Goal: Information Seeking & Learning: Learn about a topic

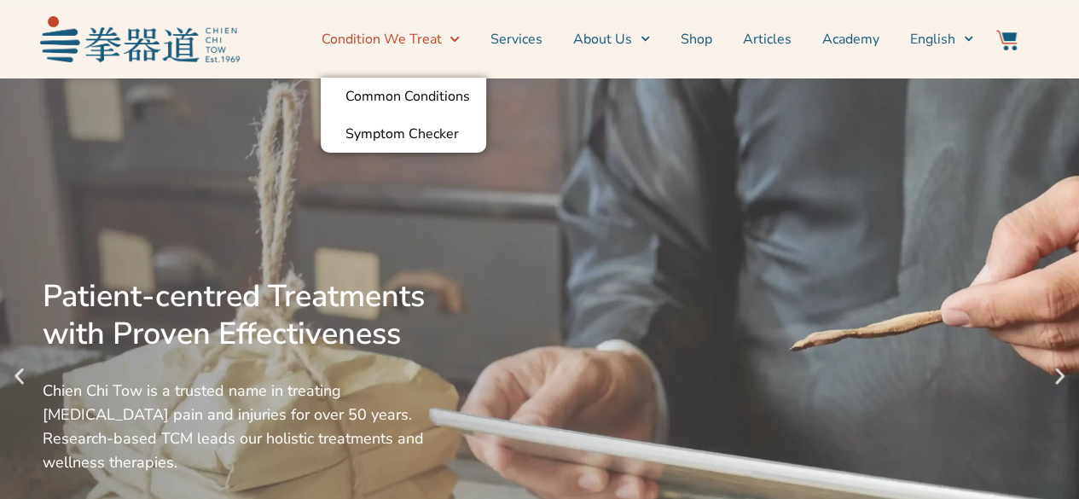
click at [457, 44] on icon "Menu" at bounding box center [454, 38] width 9 height 9
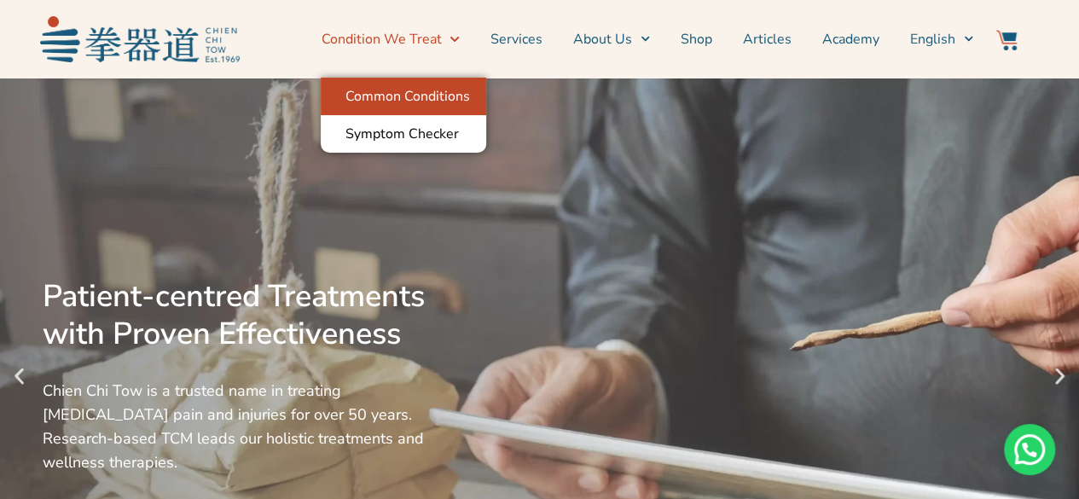
click at [433, 95] on link "Common Conditions" at bounding box center [404, 97] width 166 height 38
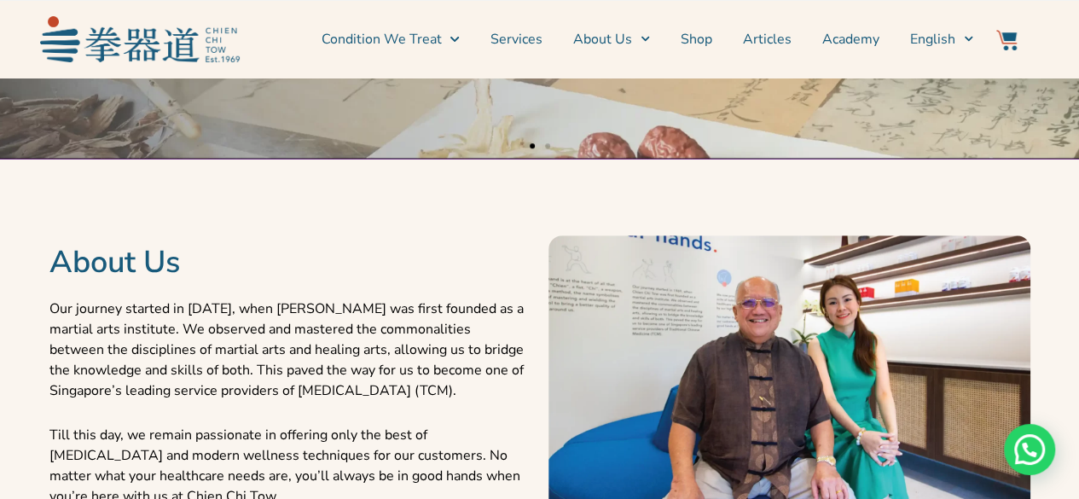
scroll to position [512, 0]
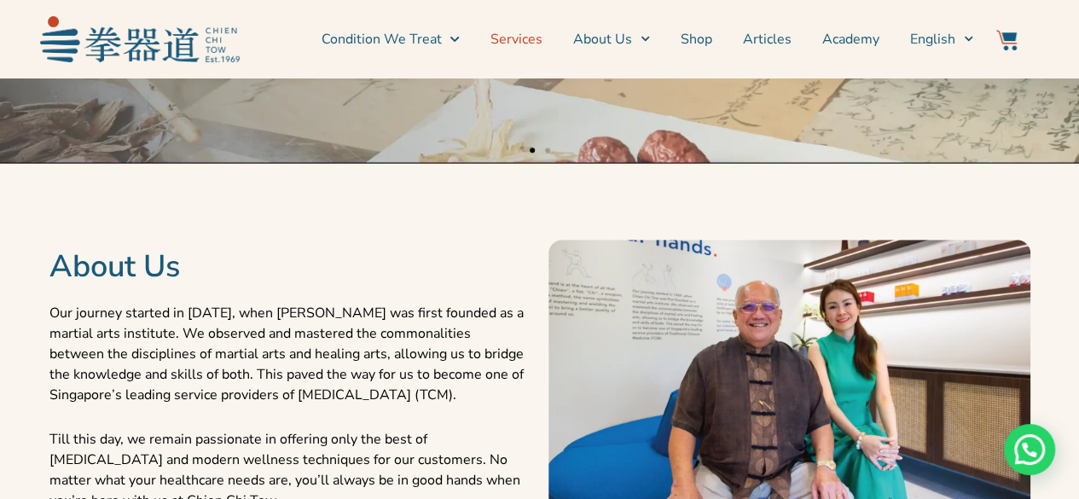
click at [499, 52] on link "Services" at bounding box center [517, 39] width 52 height 43
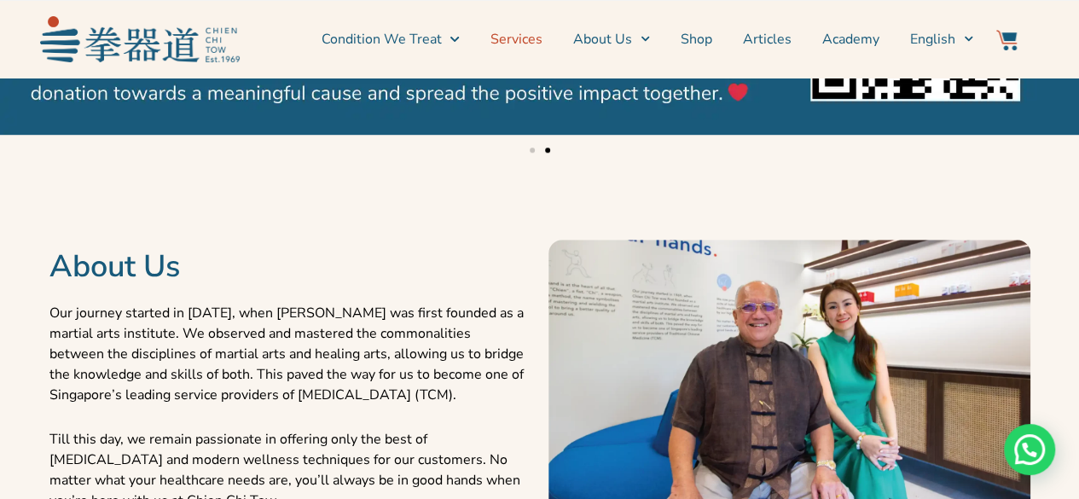
click at [512, 30] on link "Services" at bounding box center [517, 39] width 52 height 43
click at [517, 35] on link "Services" at bounding box center [517, 39] width 52 height 43
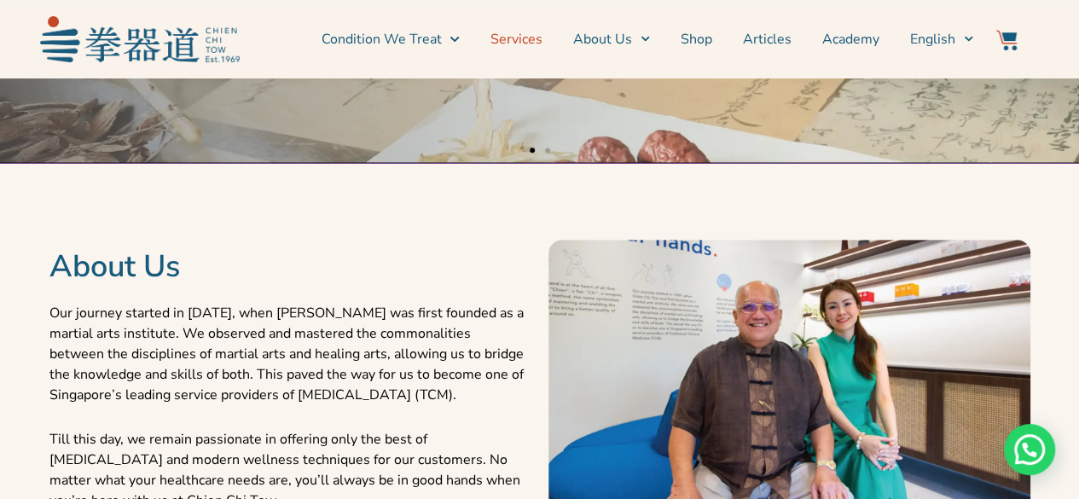
click at [514, 44] on link "Services" at bounding box center [517, 39] width 52 height 43
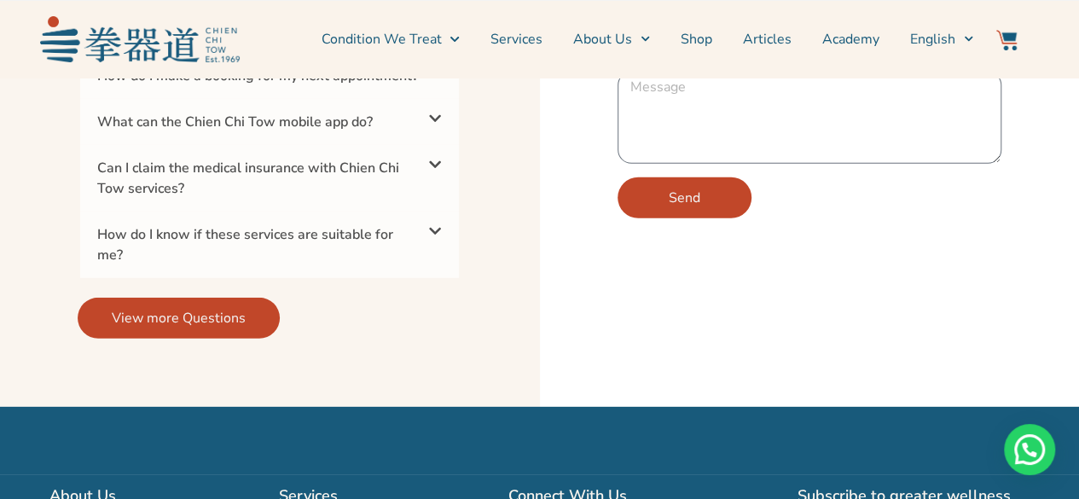
scroll to position [5681, 0]
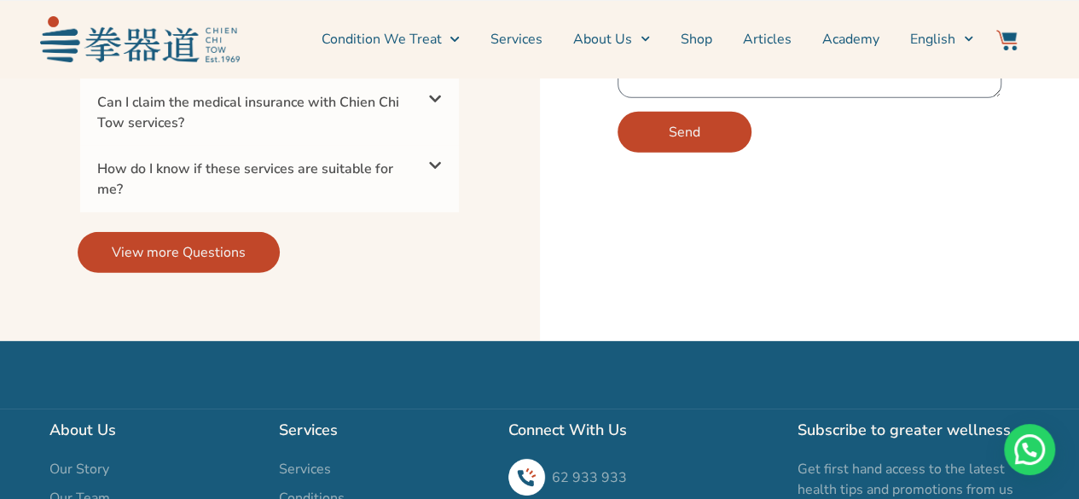
click at [440, 106] on icon at bounding box center [435, 99] width 14 height 14
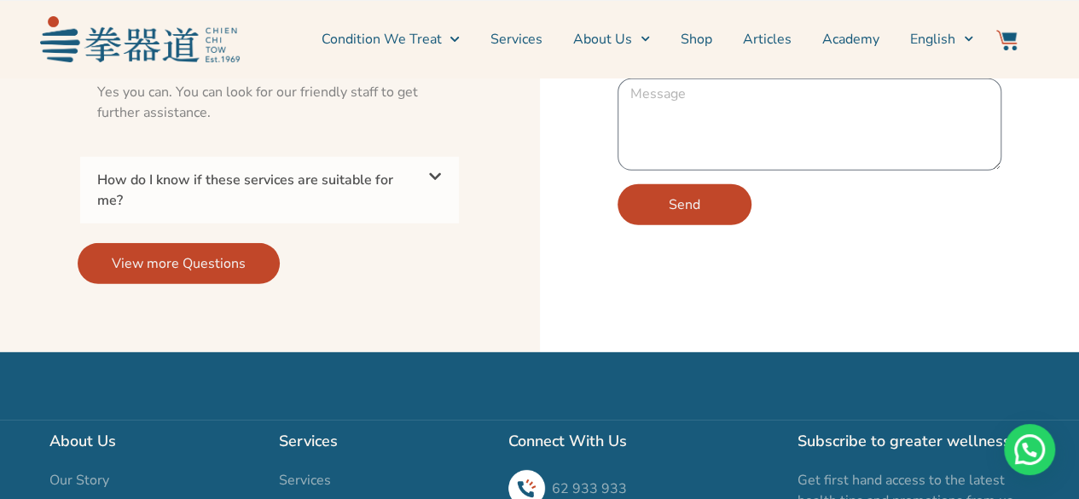
scroll to position [5511, 0]
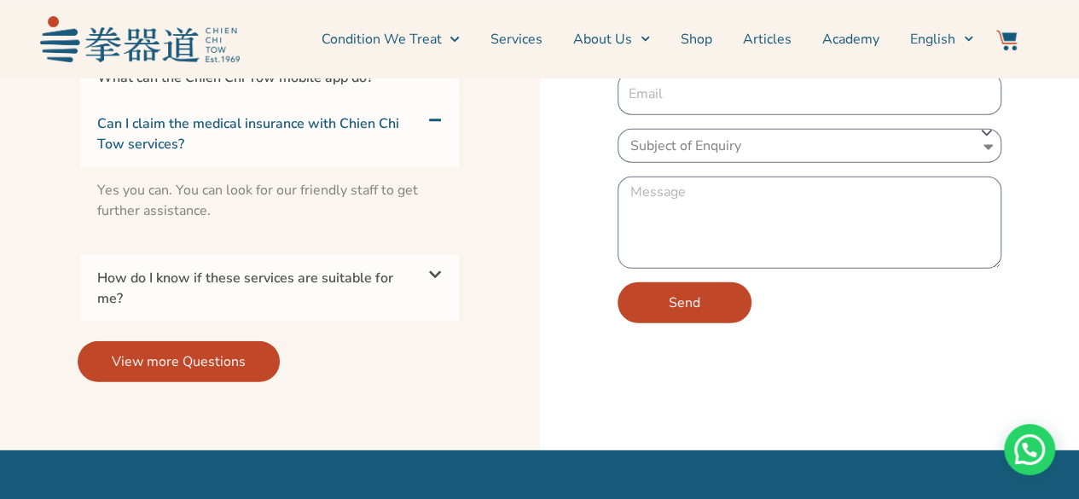
click at [415, 322] on div "How do I know if these services are suitable for me?" at bounding box center [269, 288] width 379 height 67
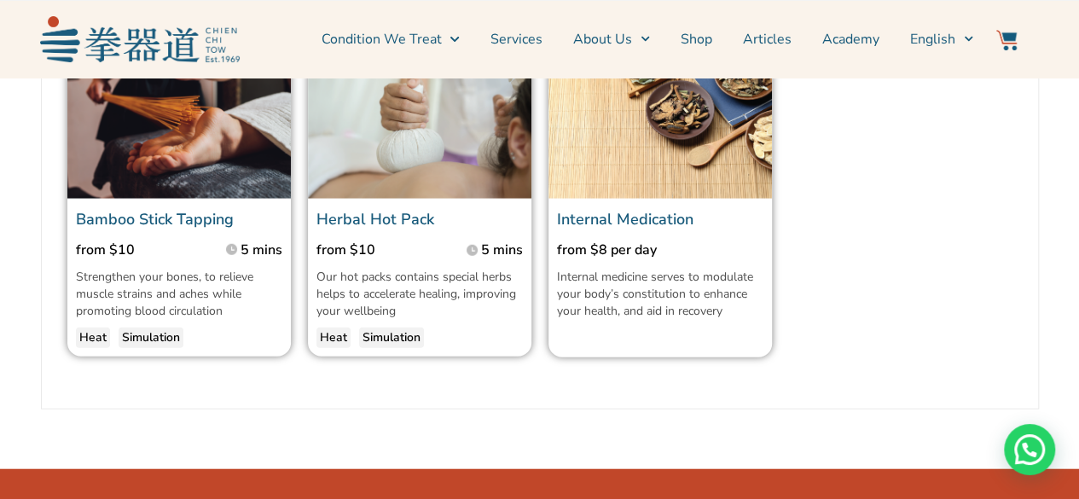
scroll to position [2269, 0]
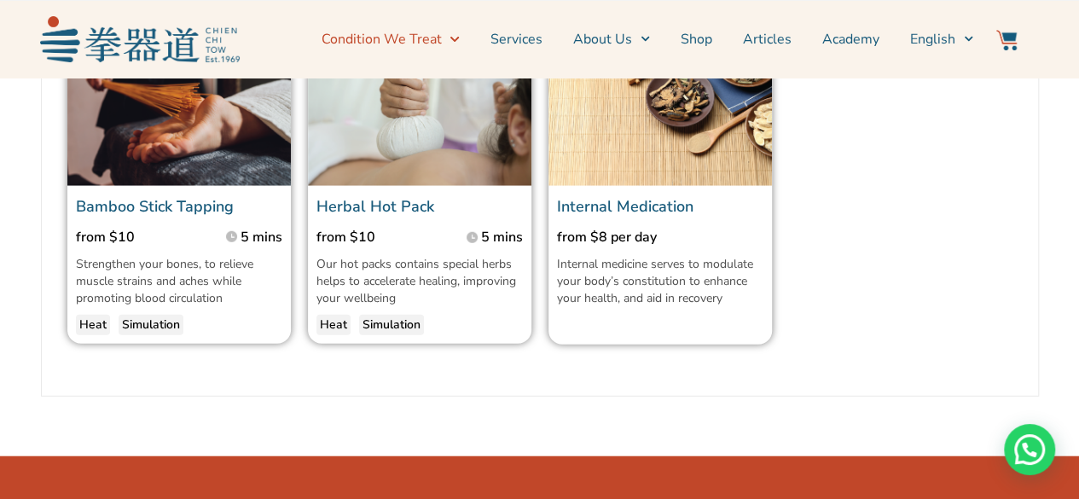
click at [459, 36] on icon "Menu" at bounding box center [454, 38] width 9 height 9
click at [459, 37] on icon "Menu" at bounding box center [454, 38] width 9 height 9
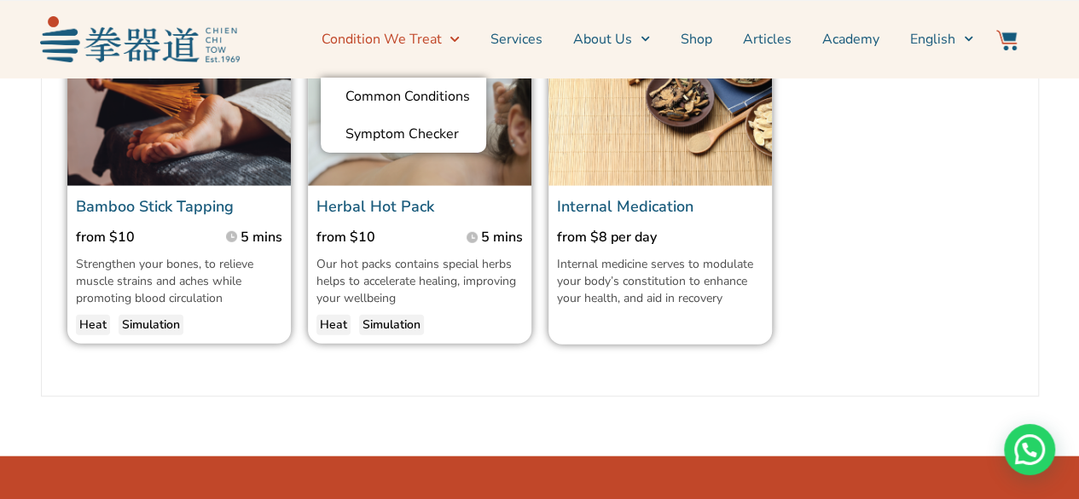
click at [459, 34] on icon "Menu" at bounding box center [454, 38] width 9 height 9
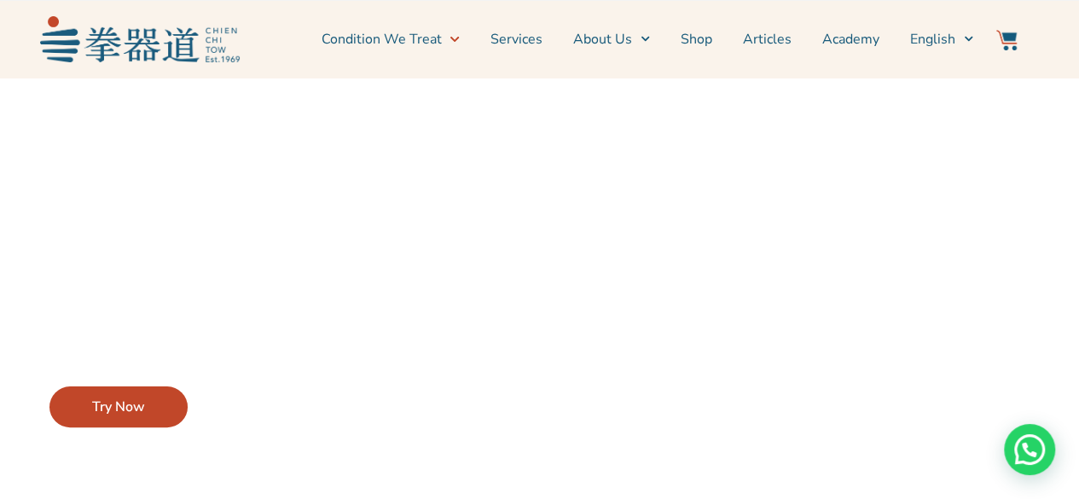
click at [125, 410] on span "Try Now" at bounding box center [118, 407] width 53 height 20
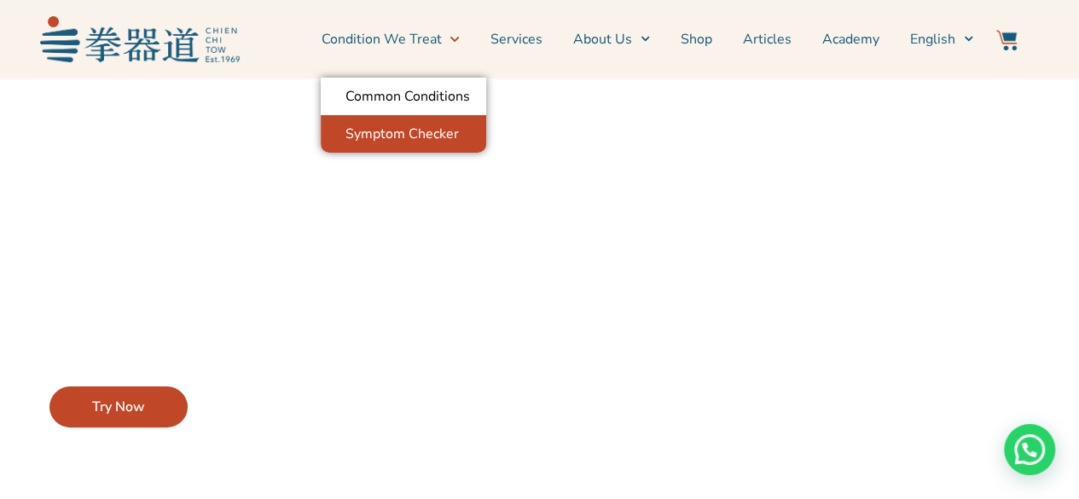
click at [429, 119] on link "Symptom Checker" at bounding box center [404, 134] width 166 height 38
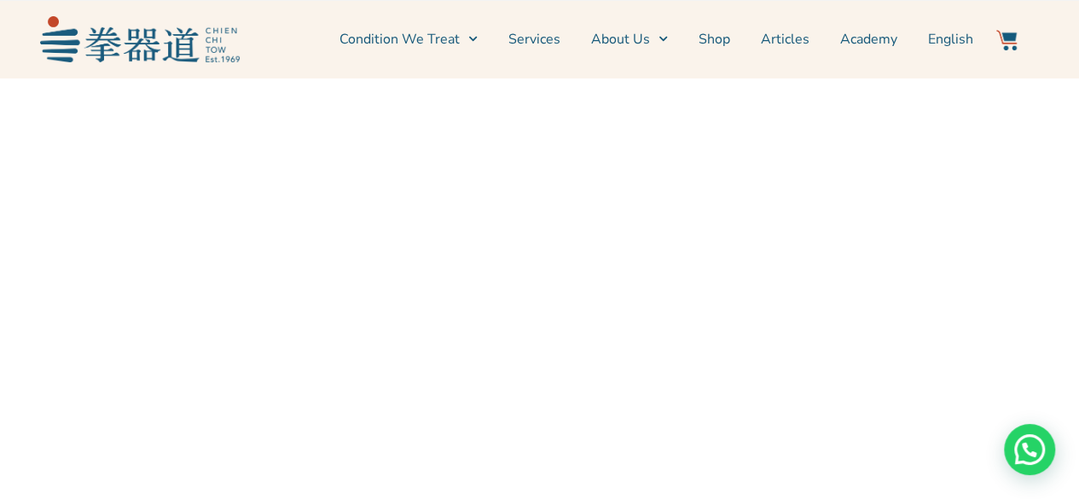
scroll to position [683, 0]
